Goal: Navigation & Orientation: Go to known website

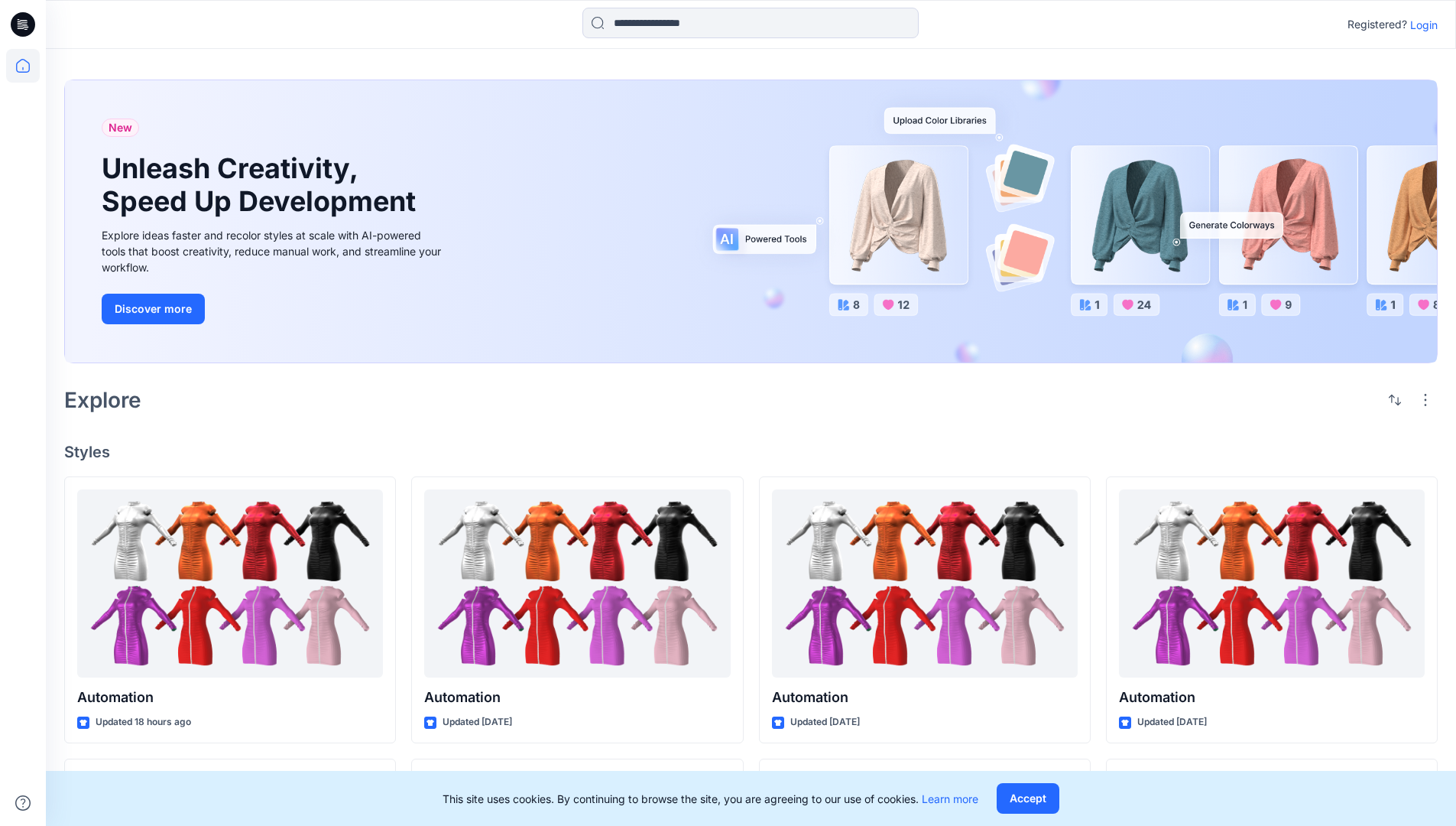
click at [1421, 24] on p "Login" at bounding box center [1424, 24] width 28 height 16
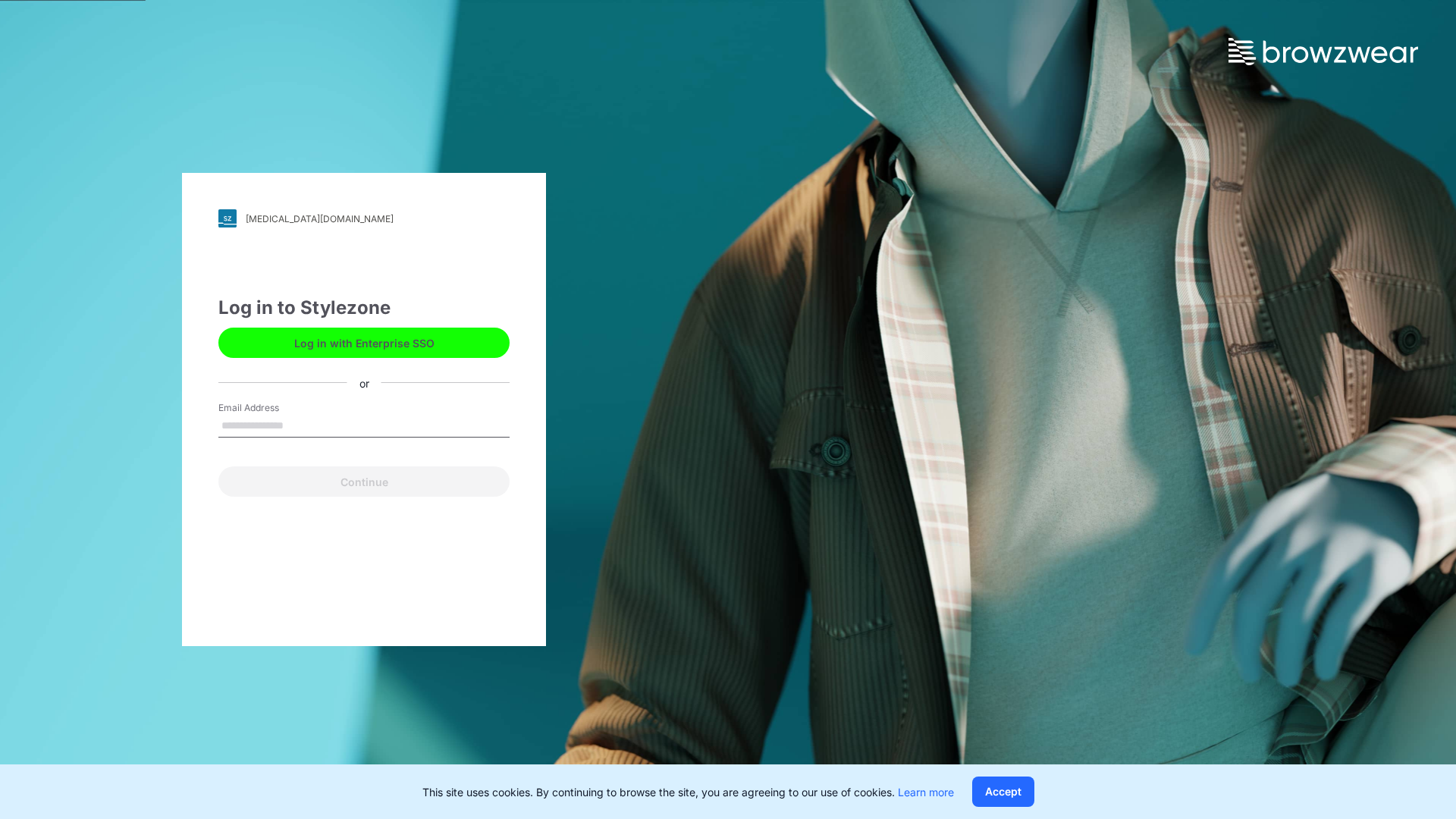
click at [300, 424] on input "Email Address" at bounding box center [364, 426] width 291 height 23
type input "**********"
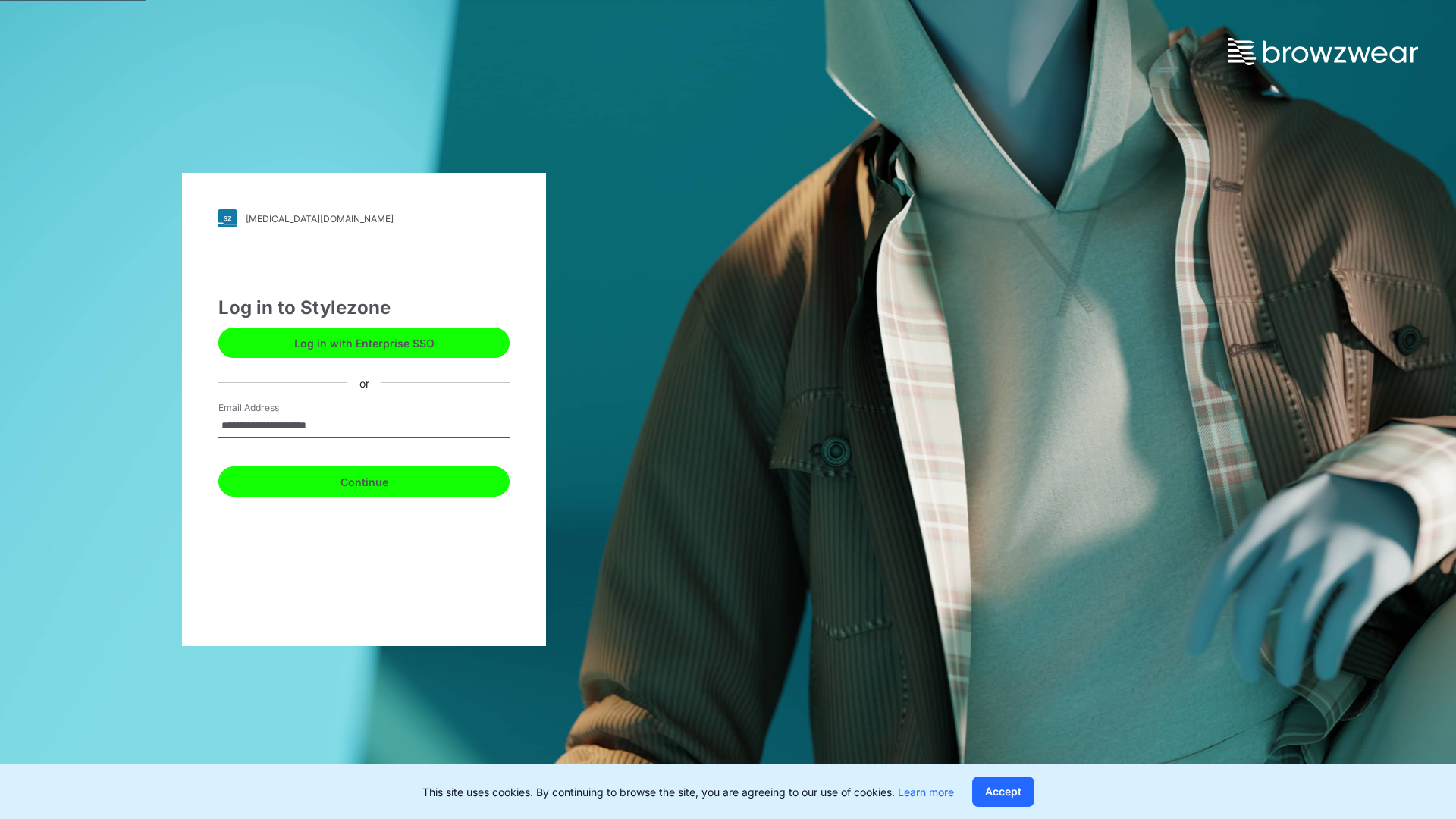
click at [381, 479] on button "Continue" at bounding box center [364, 481] width 291 height 30
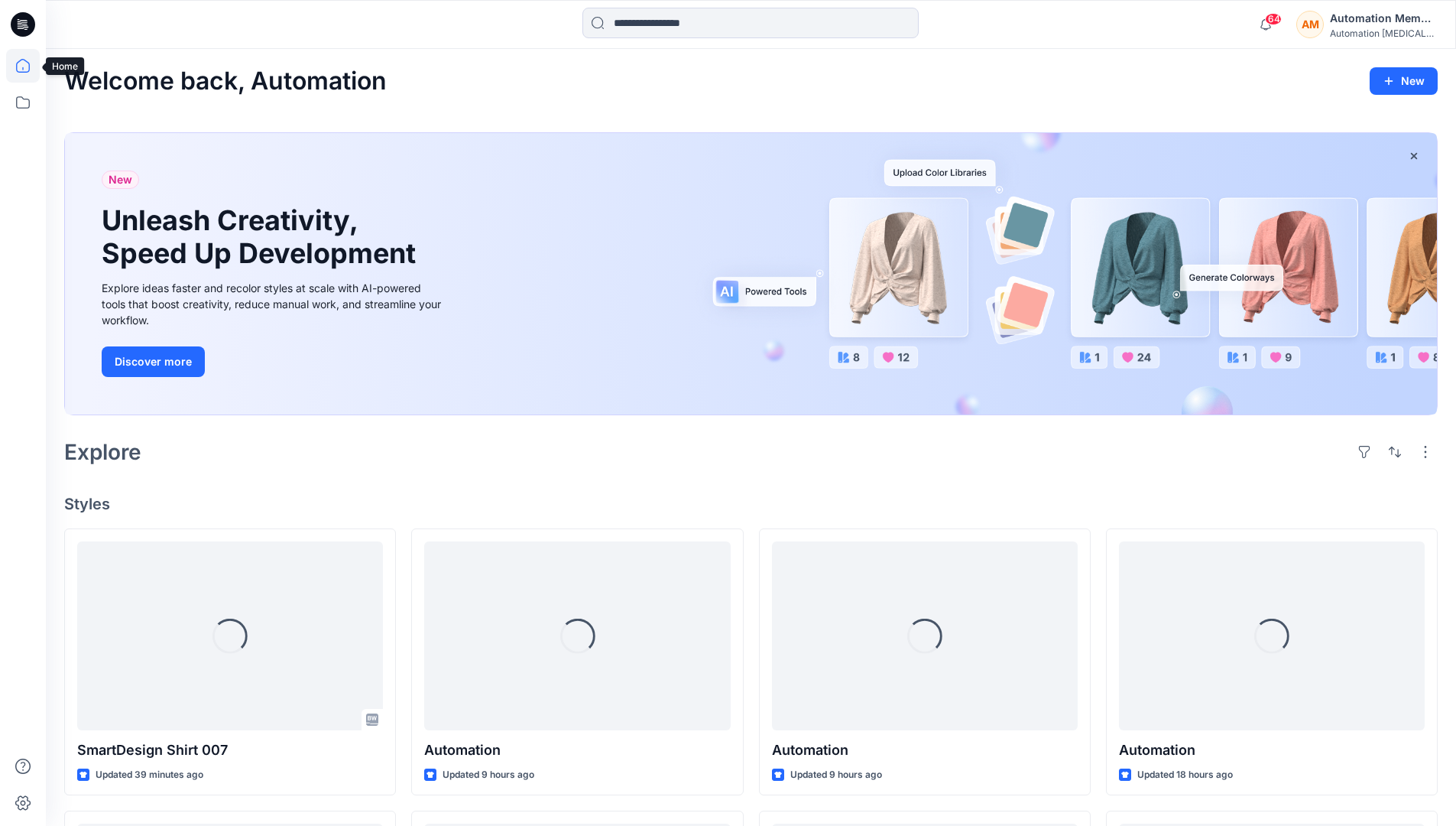
click at [27, 66] on icon at bounding box center [23, 66] width 34 height 34
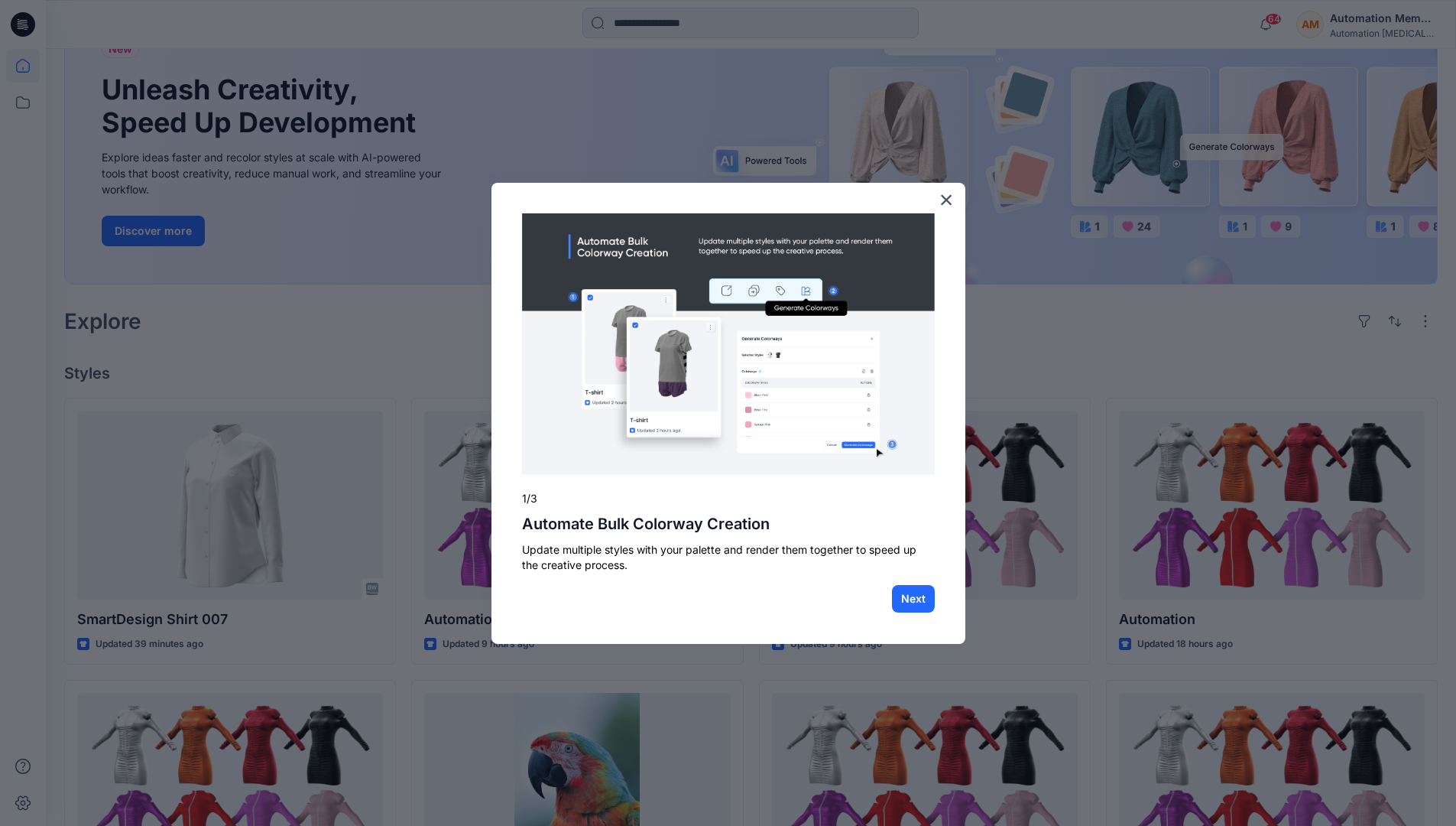
scroll to position [39, 0]
